Goal: Task Accomplishment & Management: Manage account settings

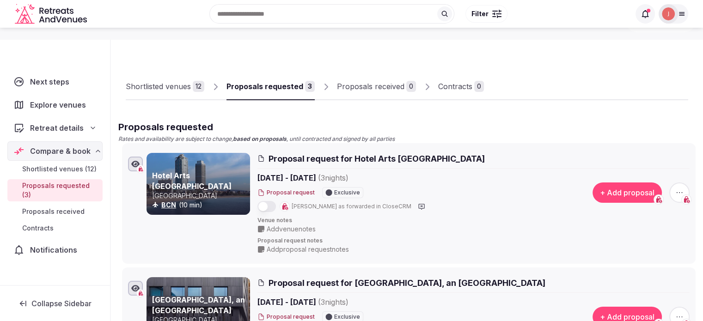
click at [157, 88] on div "Shortlisted venues" at bounding box center [158, 86] width 65 height 11
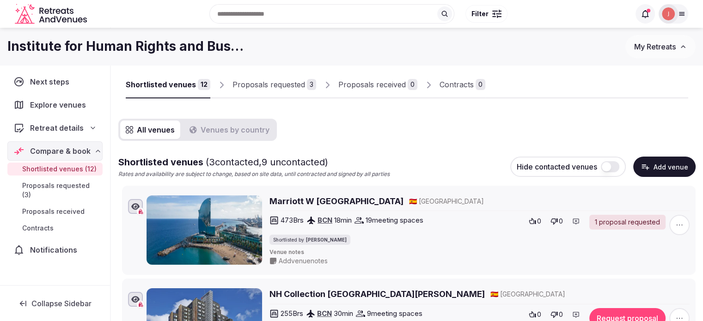
scroll to position [25, 0]
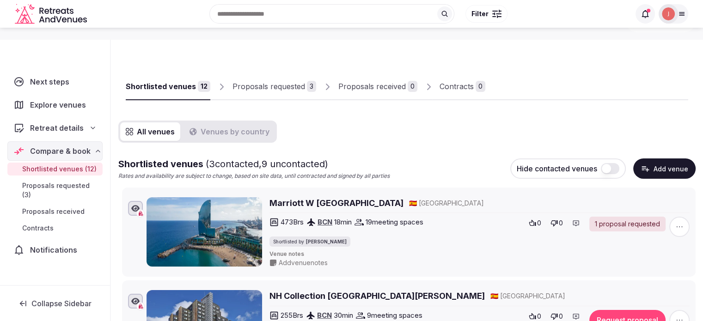
click at [366, 75] on link "Proposals received 0" at bounding box center [377, 86] width 79 height 27
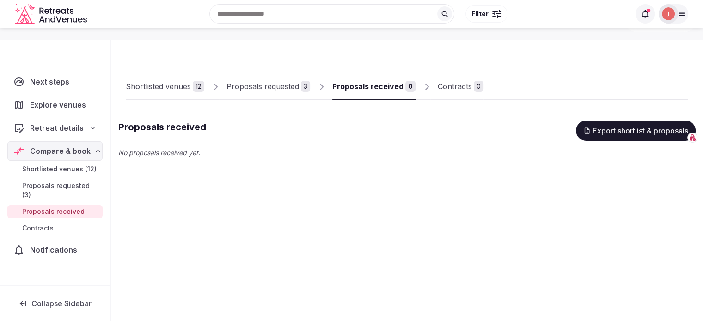
click at [280, 85] on div "Proposals requested" at bounding box center [262, 86] width 73 height 11
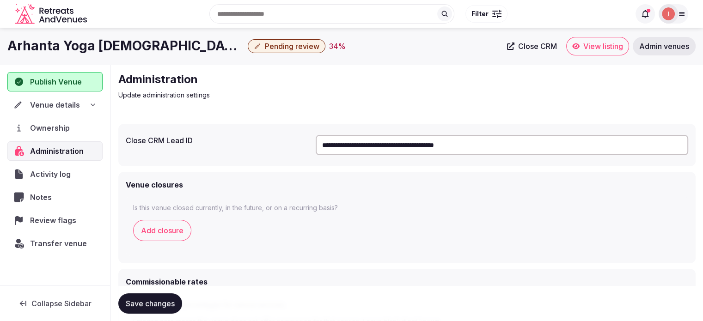
click at [65, 105] on span "Venue details" at bounding box center [55, 104] width 50 height 11
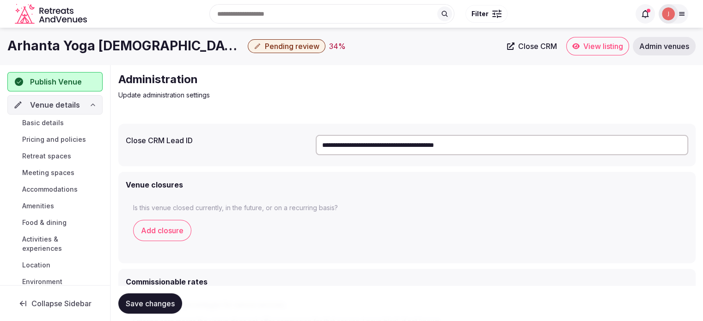
click at [69, 105] on span "Venue details" at bounding box center [55, 104] width 50 height 11
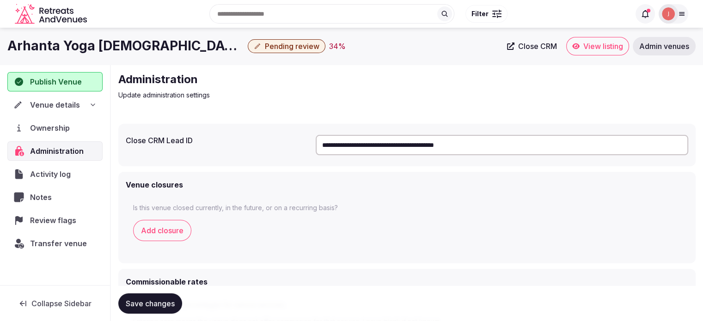
click at [69, 105] on span "Venue details" at bounding box center [55, 104] width 50 height 11
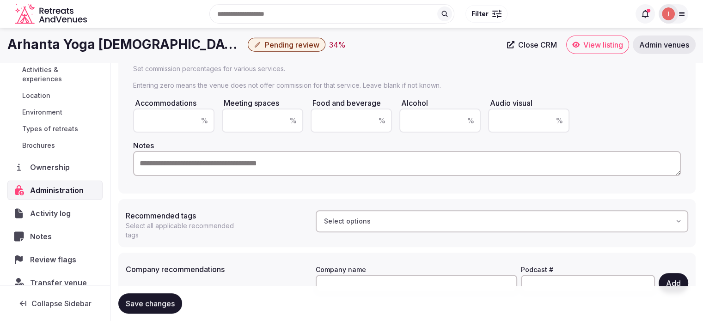
scroll to position [226, 0]
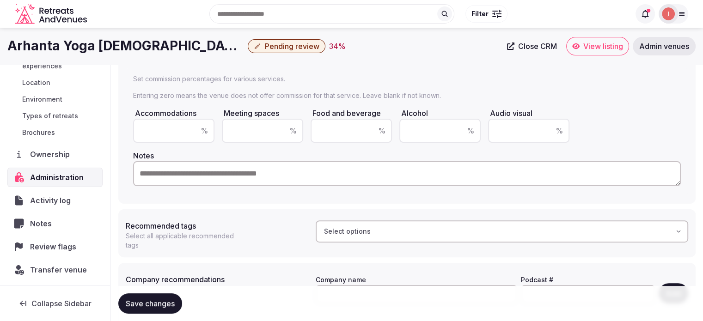
click at [240, 169] on textarea at bounding box center [406, 173] width 547 height 25
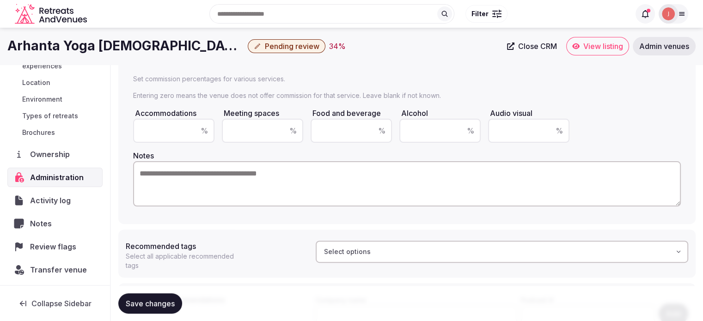
drag, startPoint x: 678, startPoint y: 182, endPoint x: 673, endPoint y: 203, distance: 21.5
click at [673, 203] on textarea at bounding box center [406, 183] width 547 height 45
click at [452, 191] on textarea at bounding box center [406, 183] width 547 height 45
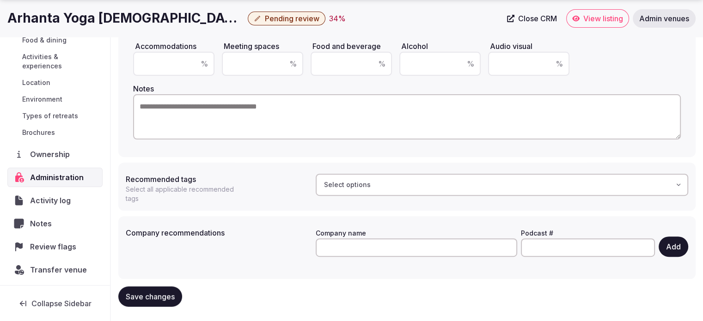
scroll to position [155, 0]
click at [359, 187] on span "Select options" at bounding box center [347, 184] width 47 height 9
click at [253, 184] on div "Recommended tags Select all applicable recommended tags" at bounding box center [217, 186] width 182 height 33
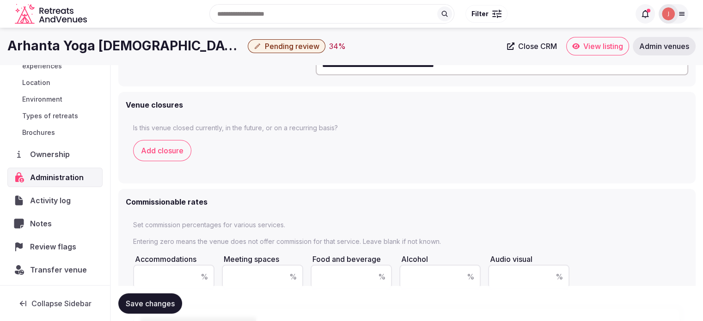
scroll to position [62, 0]
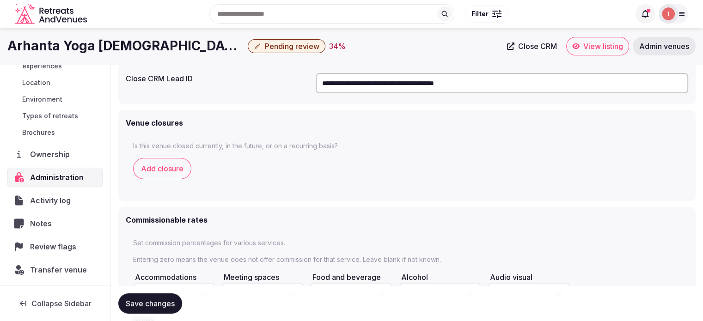
click at [174, 173] on button "Add closure" at bounding box center [162, 168] width 58 height 21
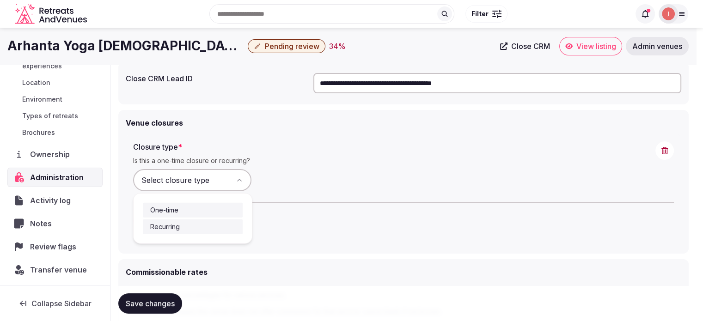
click at [193, 179] on html "**********" at bounding box center [351, 98] width 703 height 321
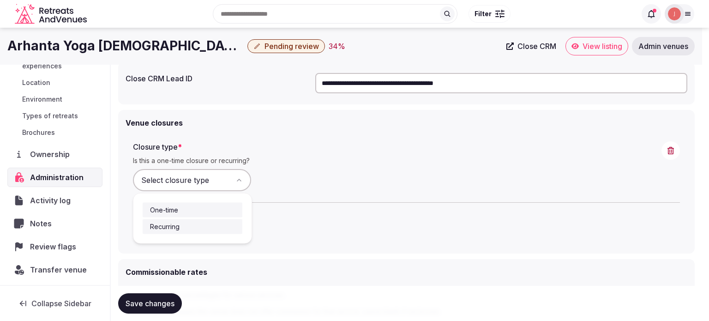
select select "********"
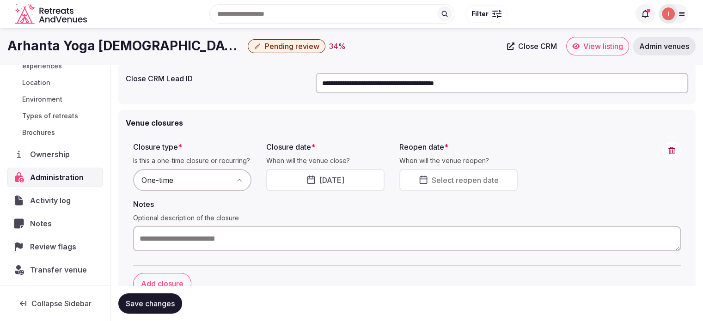
click at [243, 231] on textarea at bounding box center [406, 238] width 547 height 25
click at [674, 153] on span at bounding box center [671, 150] width 18 height 18
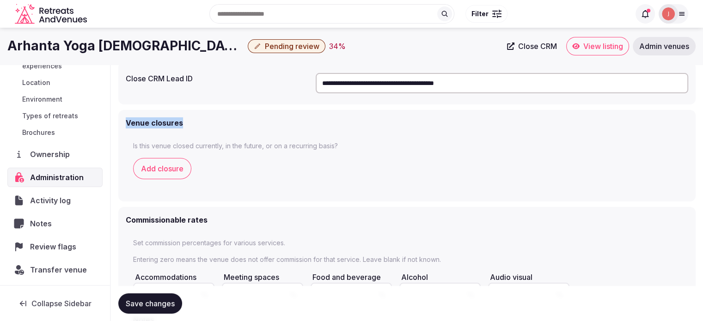
drag, startPoint x: 186, startPoint y: 123, endPoint x: 126, endPoint y: 125, distance: 59.6
click at [126, 125] on div "Venue closures" at bounding box center [407, 122] width 562 height 11
copy h2 "Venue closures"
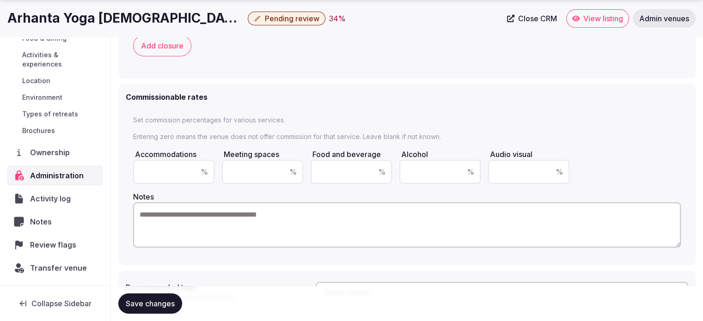
scroll to position [155, 0]
